Goal: Check status: Check status

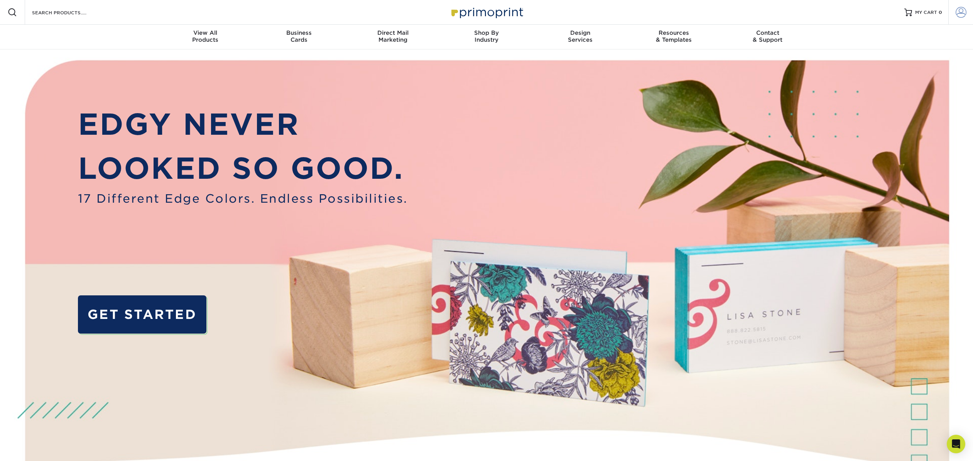
type input "[EMAIL_ADDRESS][DOMAIN_NAME]"
click at [964, 13] on span at bounding box center [961, 12] width 11 height 11
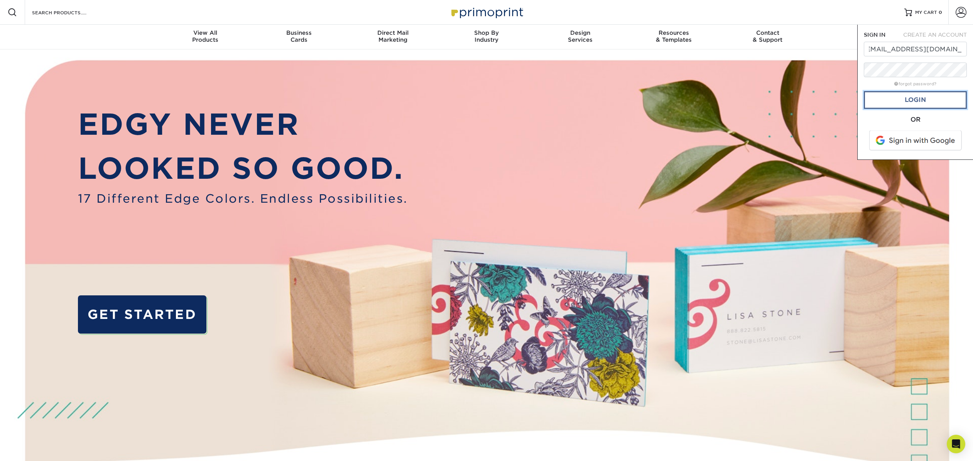
click at [941, 99] on link "Login" at bounding box center [915, 100] width 103 height 18
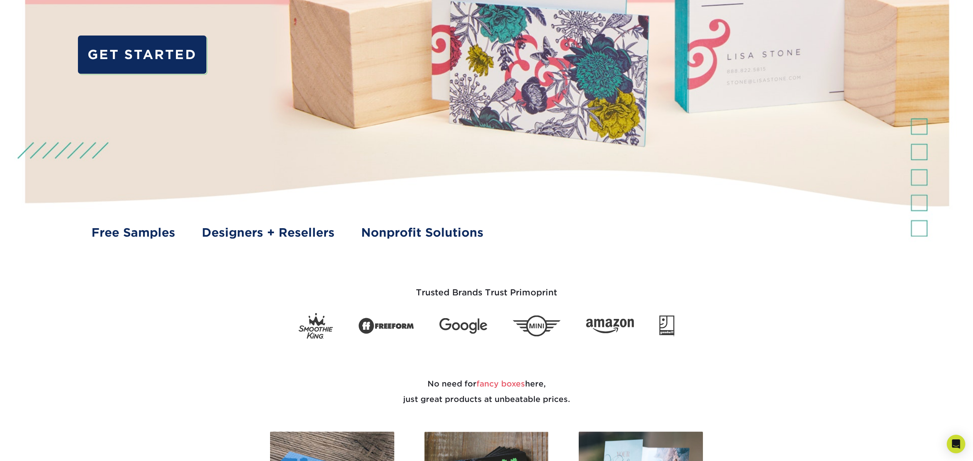
scroll to position [0, 0]
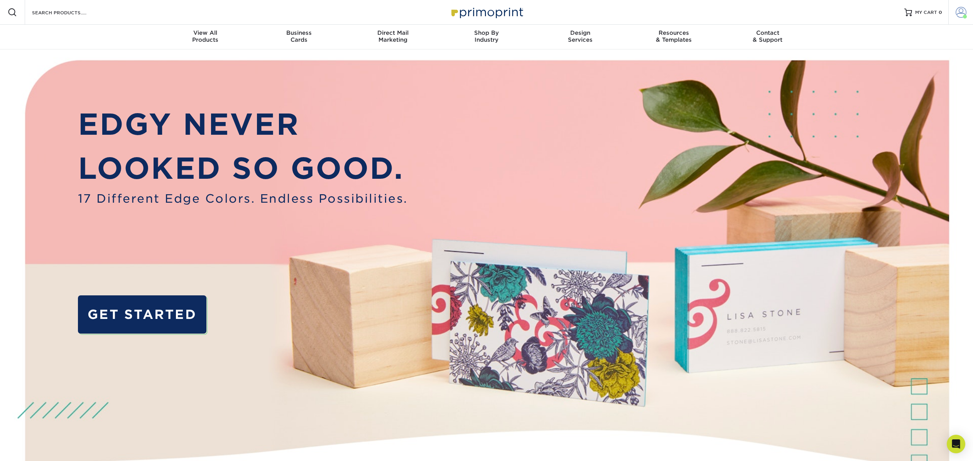
click at [963, 13] on span at bounding box center [961, 12] width 11 height 11
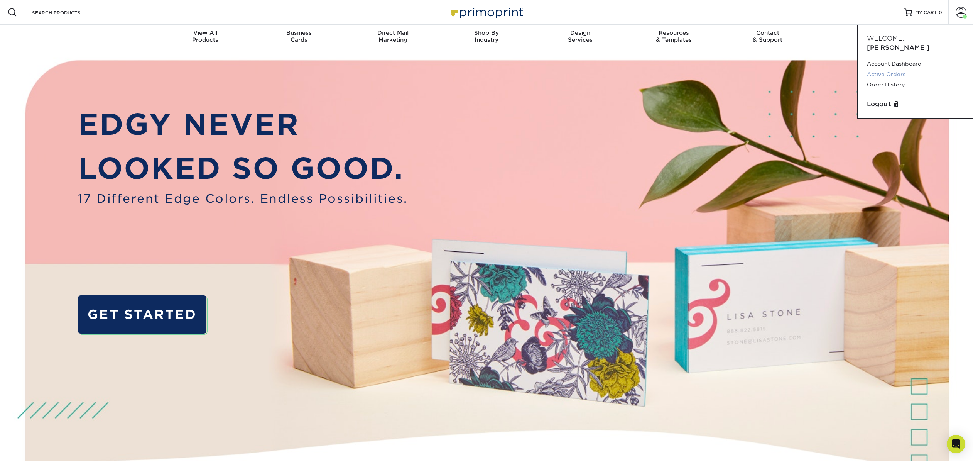
click at [890, 69] on link "Active Orders" at bounding box center [915, 74] width 97 height 10
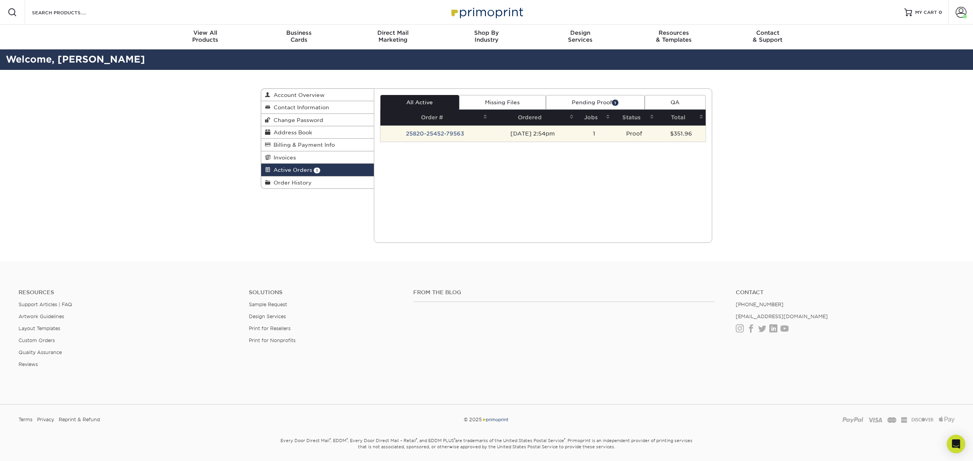
click at [457, 134] on td "25820-25452-79563" at bounding box center [434, 133] width 109 height 16
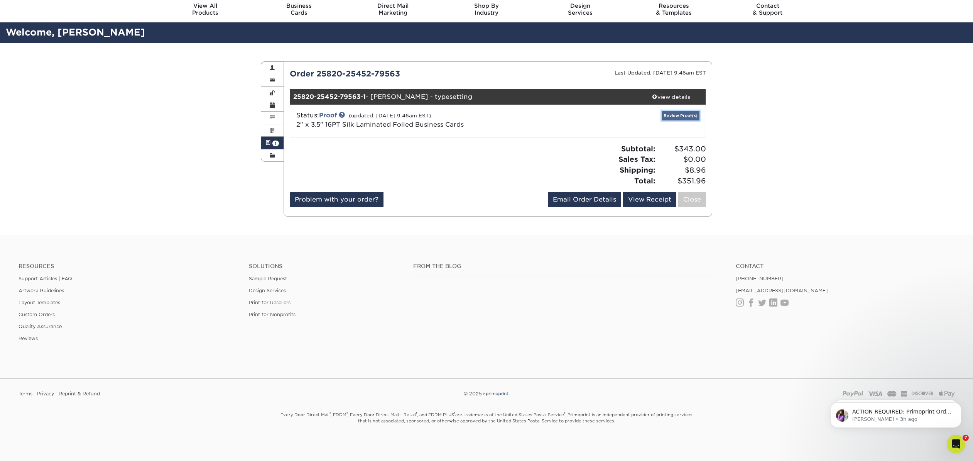
click at [671, 113] on link "Review Proof(s)" at bounding box center [681, 116] width 38 height 10
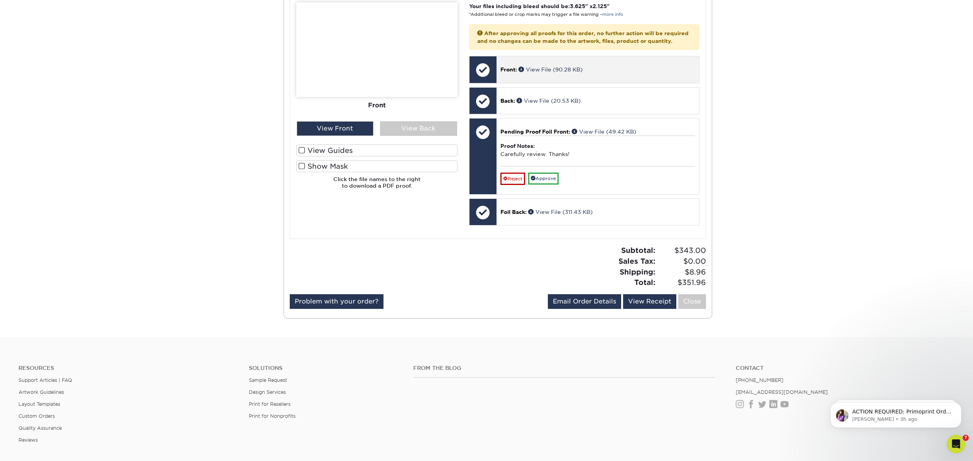
scroll to position [347, 0]
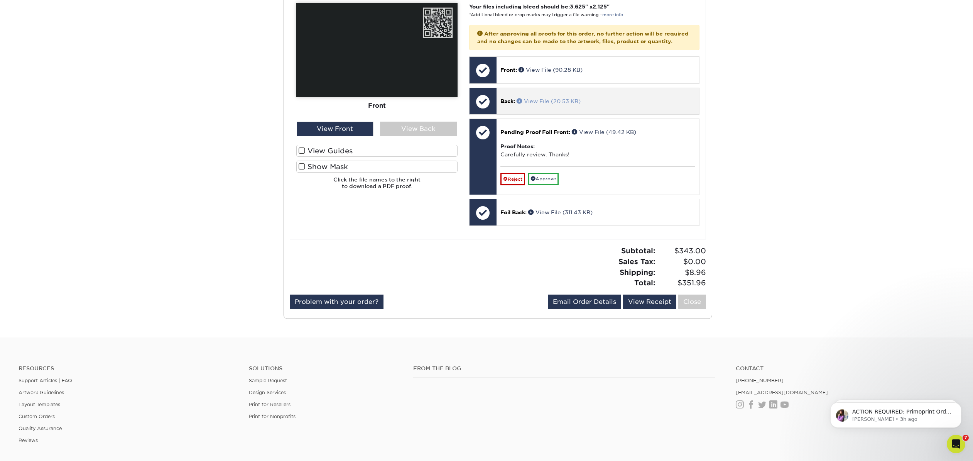
click at [548, 104] on link "View File (20.53 KB)" at bounding box center [549, 101] width 64 height 6
click at [556, 215] on link "View File (311.43 KB)" at bounding box center [560, 212] width 64 height 6
click at [555, 73] on link "View File (90.28 KB)" at bounding box center [551, 70] width 64 height 6
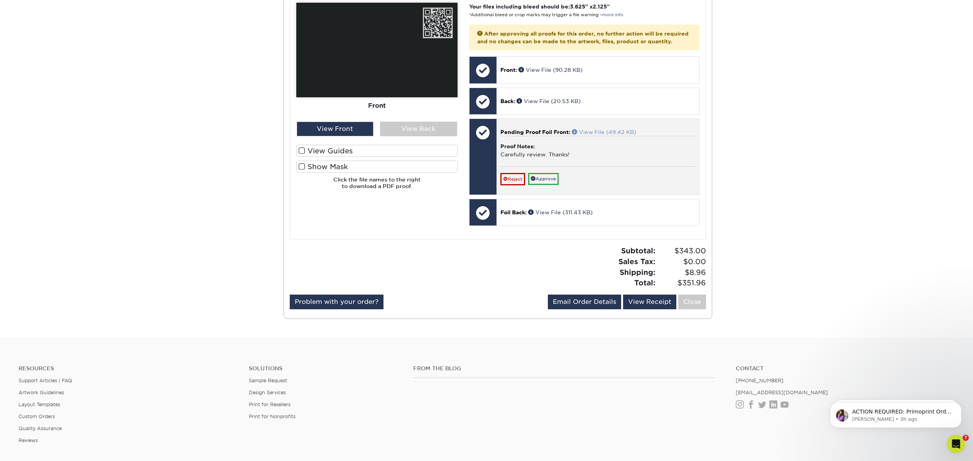
click at [598, 135] on link "View File (49.42 KB)" at bounding box center [604, 132] width 64 height 6
